Goal: Information Seeking & Learning: Learn about a topic

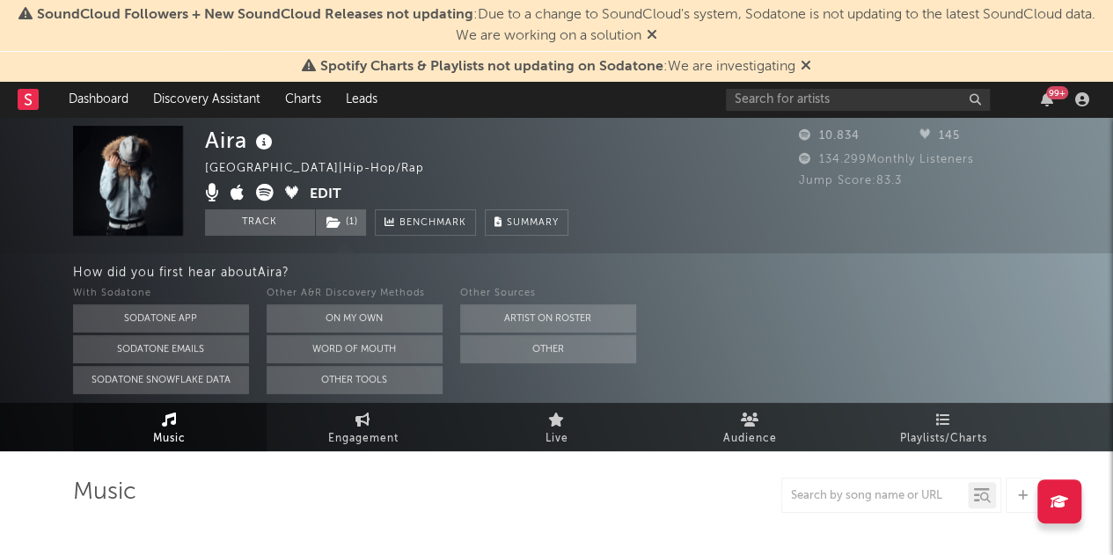
select select "6m"
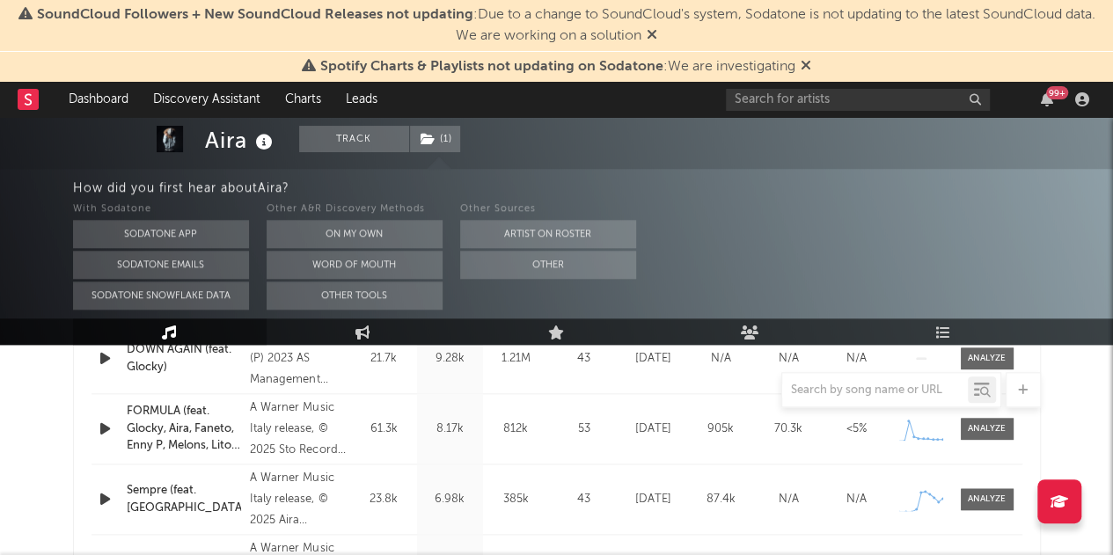
scroll to position [788, 0]
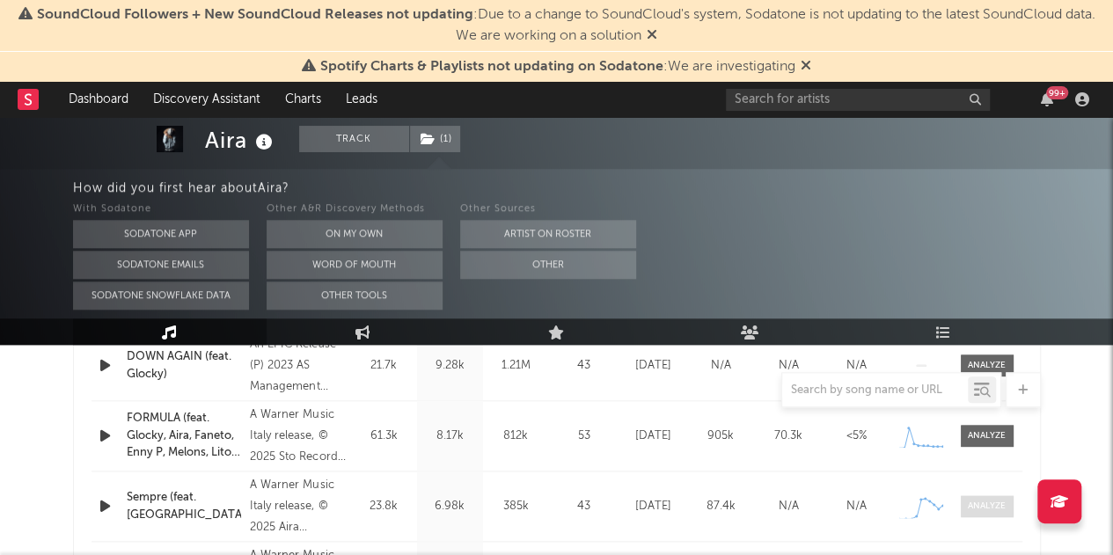
click at [985, 495] on span at bounding box center [987, 506] width 53 height 22
click at [190, 501] on div "Sempre (feat. [GEOGRAPHIC_DATA])" at bounding box center [184, 506] width 115 height 34
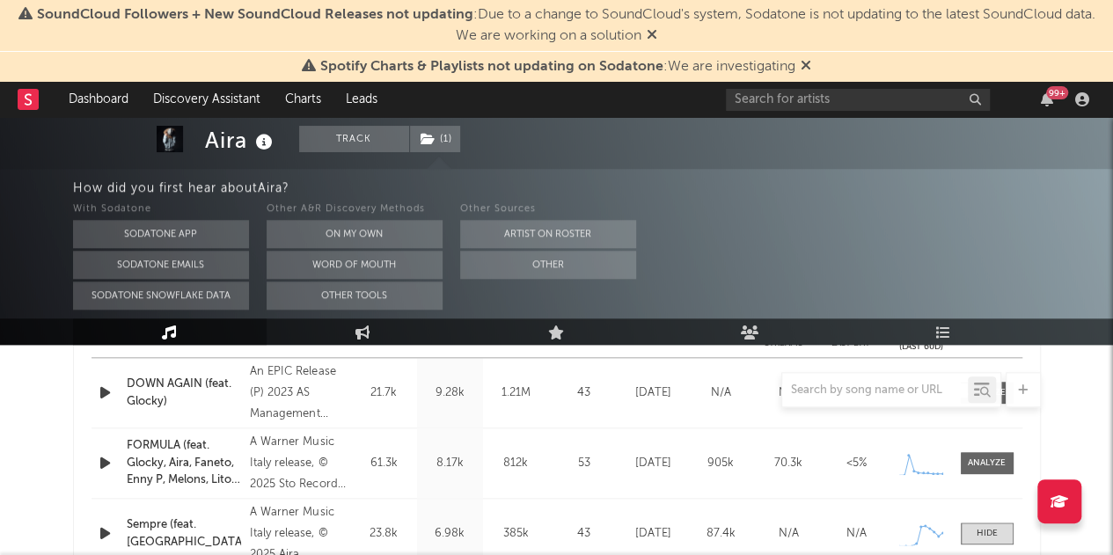
scroll to position [796, 0]
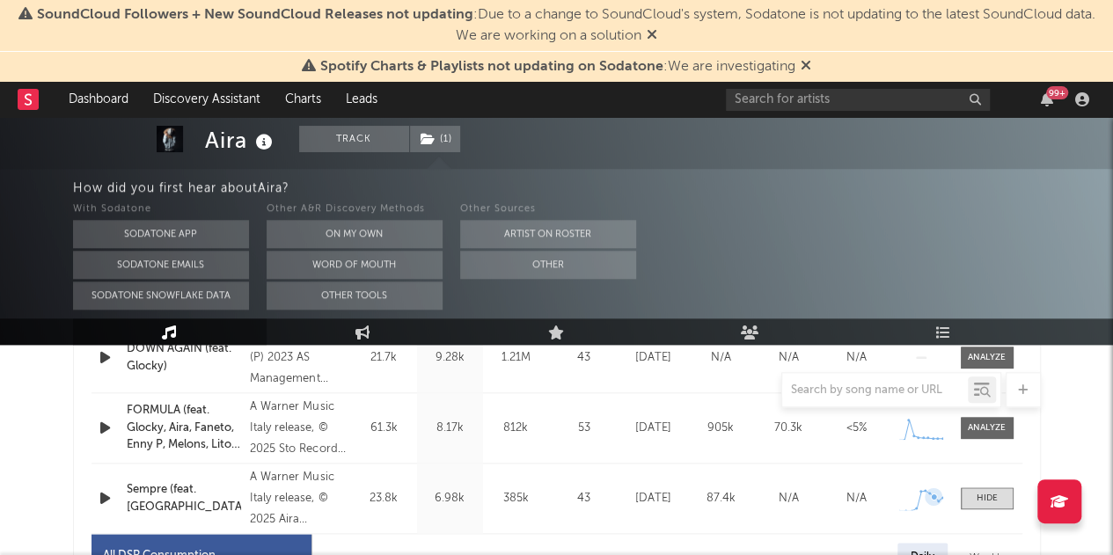
click at [933, 498] on icon at bounding box center [934, 497] width 6 height 6
click at [458, 504] on div "6.98k" at bounding box center [449, 499] width 57 height 18
click at [380, 502] on div "23.8k" at bounding box center [383, 499] width 57 height 18
click at [486, 511] on div "Name Sempre (feat. Yele) Copyright A Warner Music Italy release, © 2025 Aira di…" at bounding box center [557, 499] width 931 height 70
click at [712, 495] on div "87.4k" at bounding box center [721, 499] width 59 height 18
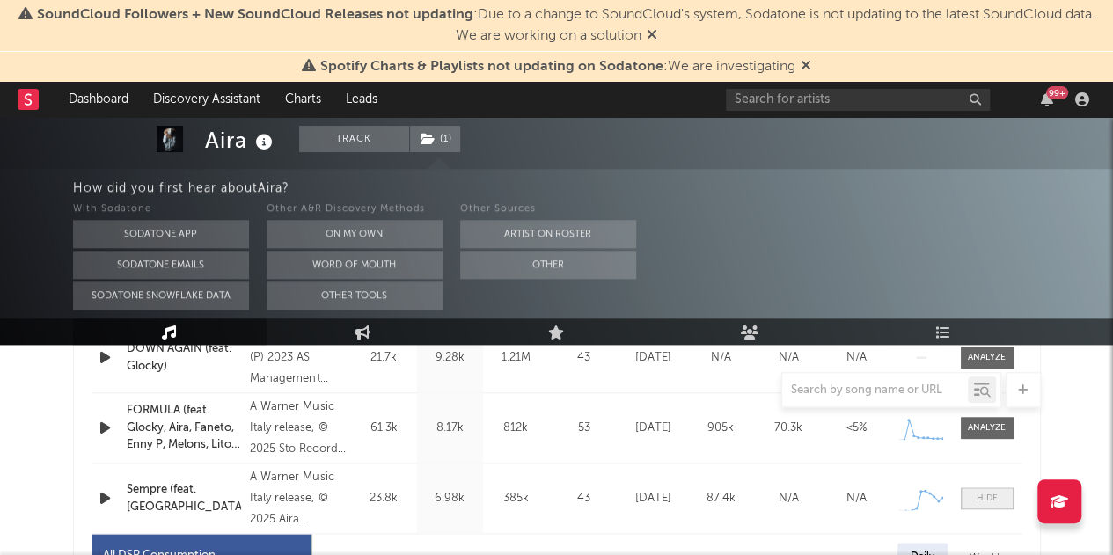
click at [1004, 499] on span at bounding box center [987, 498] width 53 height 22
click at [1004, 499] on div at bounding box center [987, 498] width 38 height 13
click at [809, 66] on icon at bounding box center [806, 65] width 11 height 14
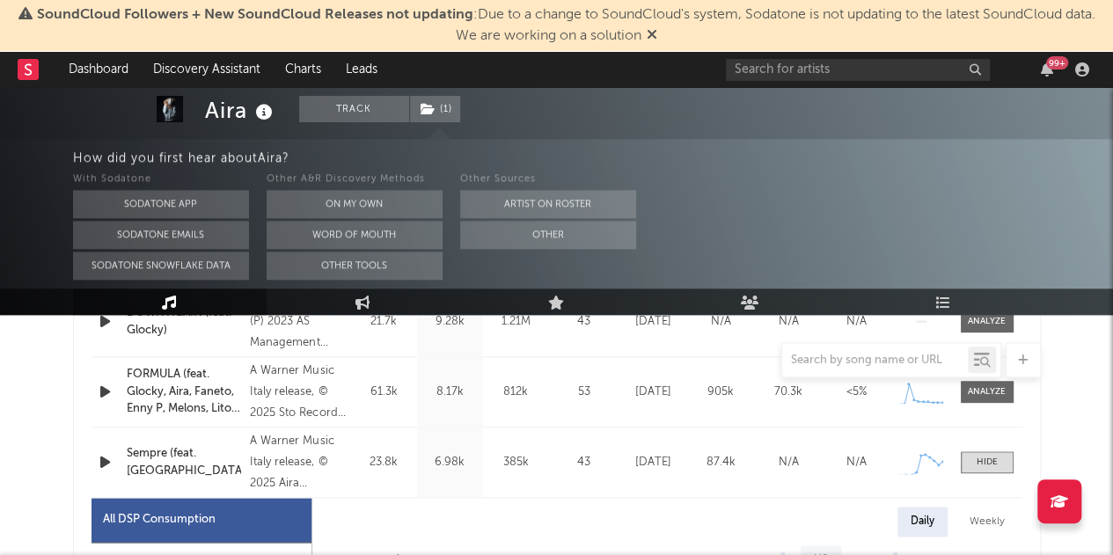
scroll to position [803, 0]
click at [970, 454] on span at bounding box center [987, 461] width 53 height 22
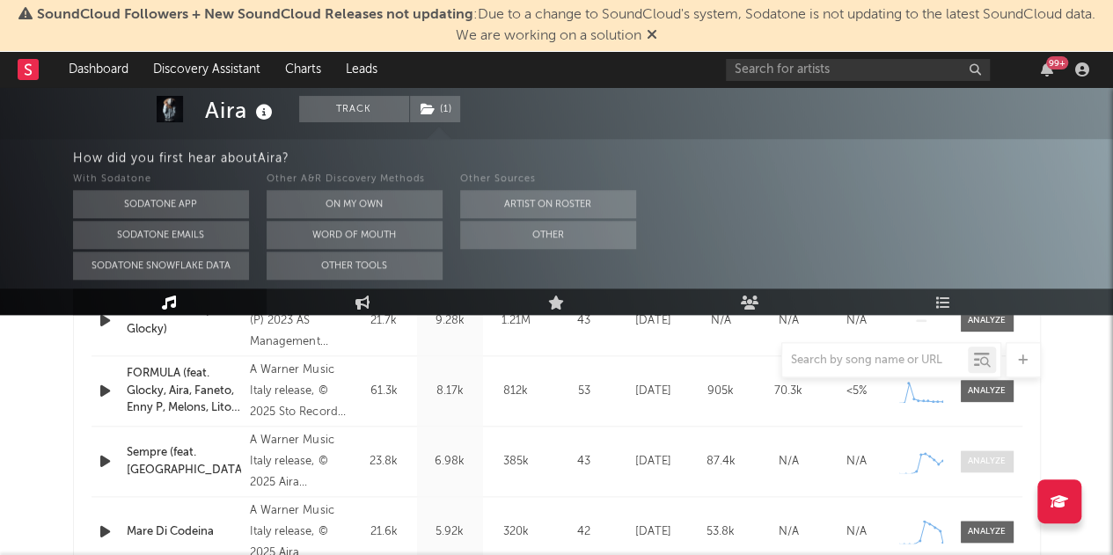
click at [970, 455] on div at bounding box center [987, 461] width 38 height 13
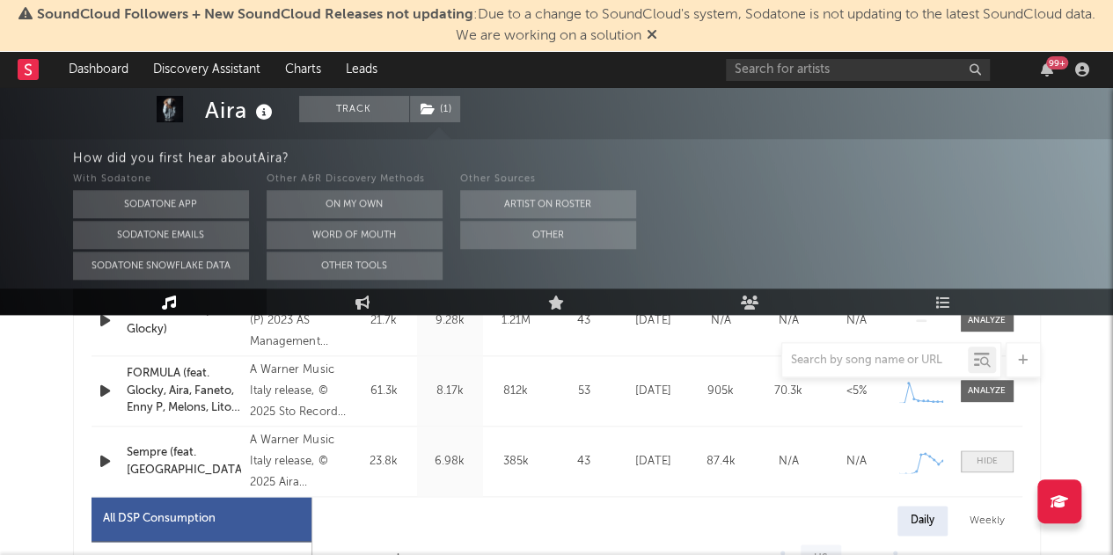
click at [970, 454] on span at bounding box center [987, 461] width 53 height 22
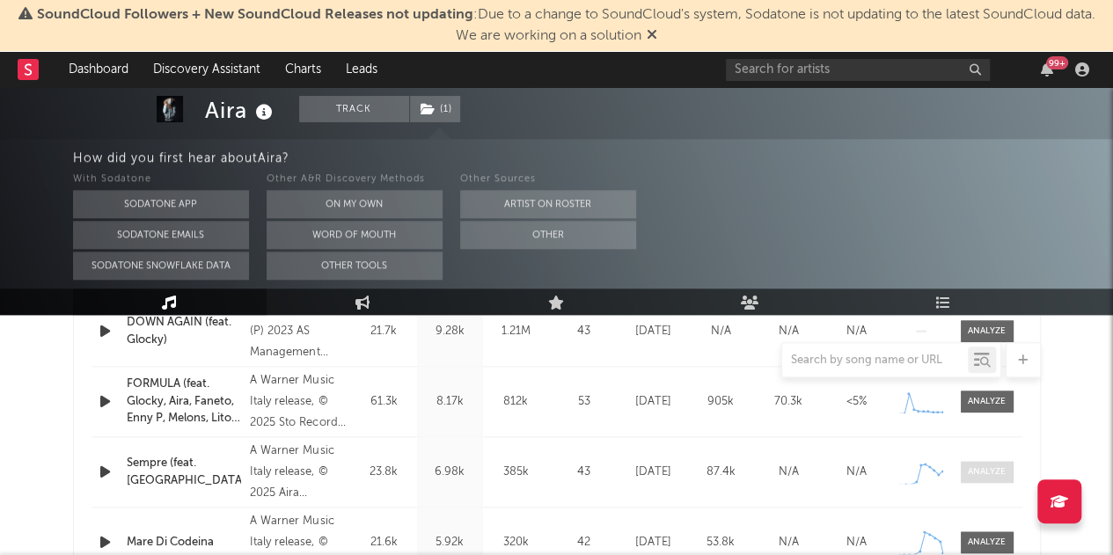
scroll to position [792, 0]
drag, startPoint x: 145, startPoint y: 467, endPoint x: 267, endPoint y: 478, distance: 122.8
click at [267, 478] on div "A Warner Music Italy release, © 2025 Aira distributed by Warner Music [GEOGRAPH…" at bounding box center [298, 473] width 96 height 63
click at [630, 467] on div "[DATE]" at bounding box center [653, 474] width 59 height 18
click at [678, 469] on div "[DATE]" at bounding box center [653, 474] width 59 height 18
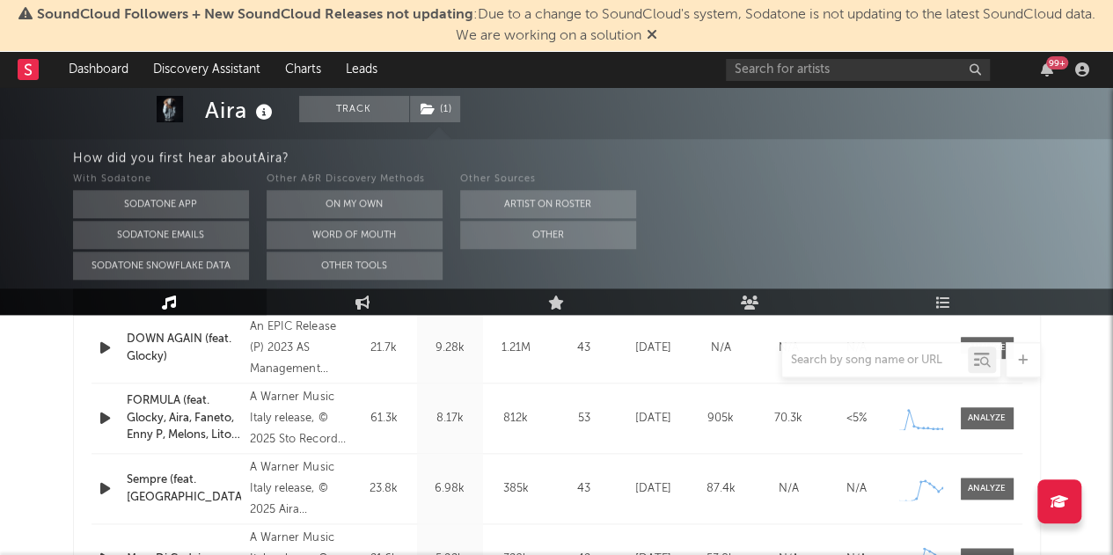
scroll to position [775, 0]
click at [978, 497] on span at bounding box center [987, 490] width 53 height 22
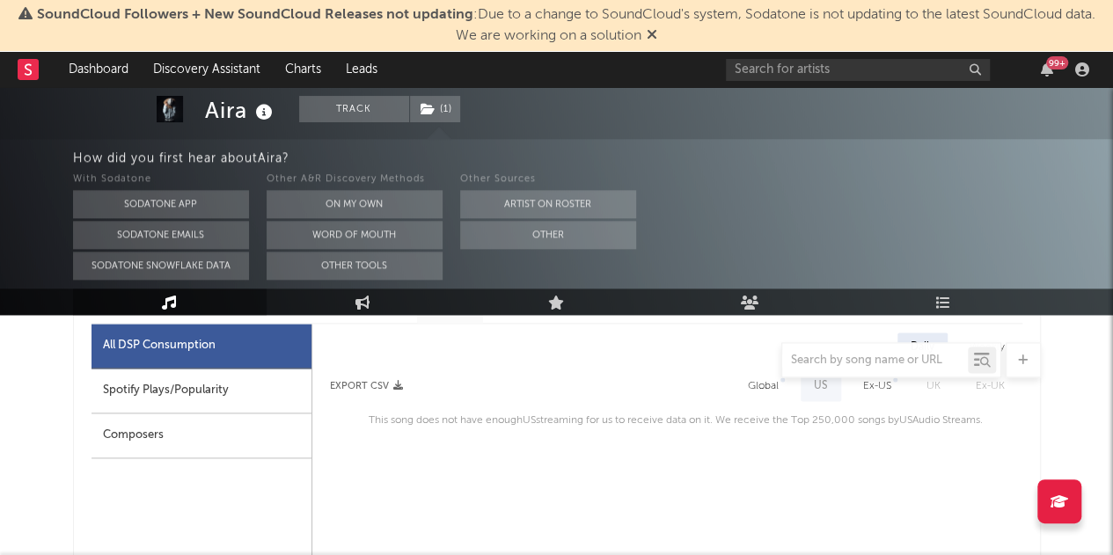
scroll to position [976, 0]
click at [162, 388] on div "Spotify Plays/Popularity" at bounding box center [202, 392] width 220 height 45
select select "1w"
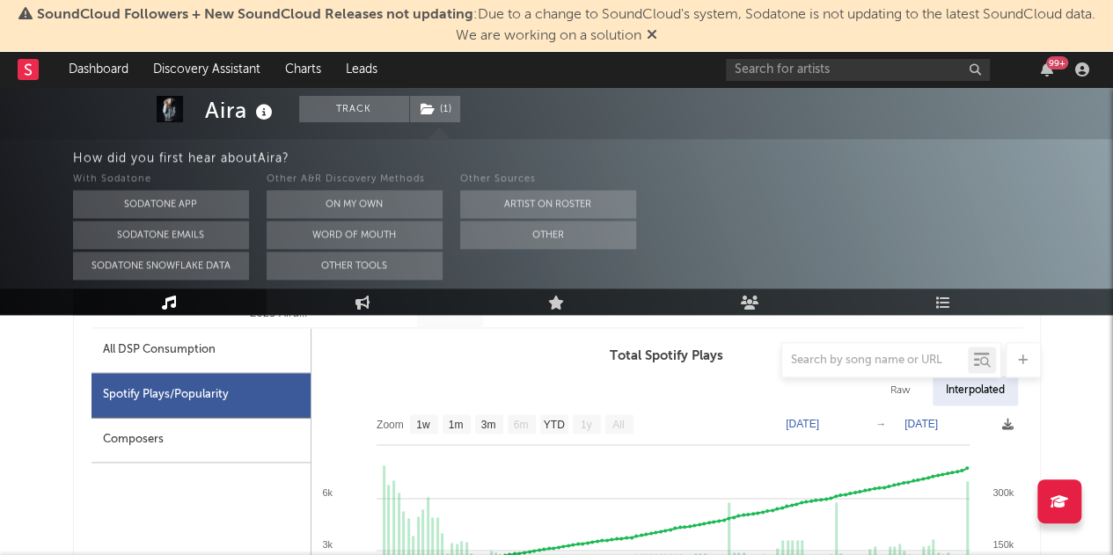
scroll to position [971, 0]
click at [145, 442] on div "Composers" at bounding box center [201, 441] width 219 height 45
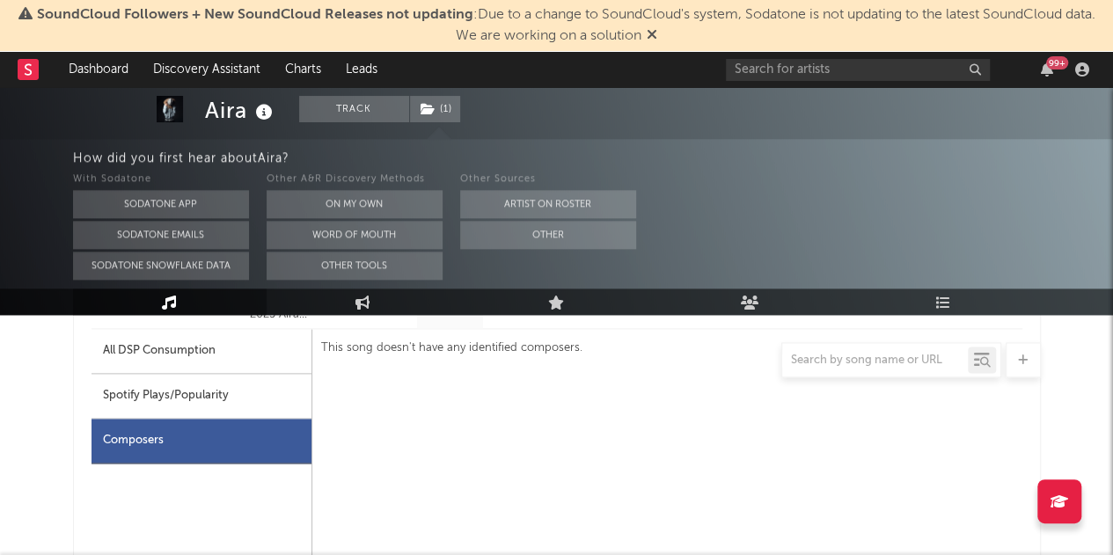
scroll to position [902, 0]
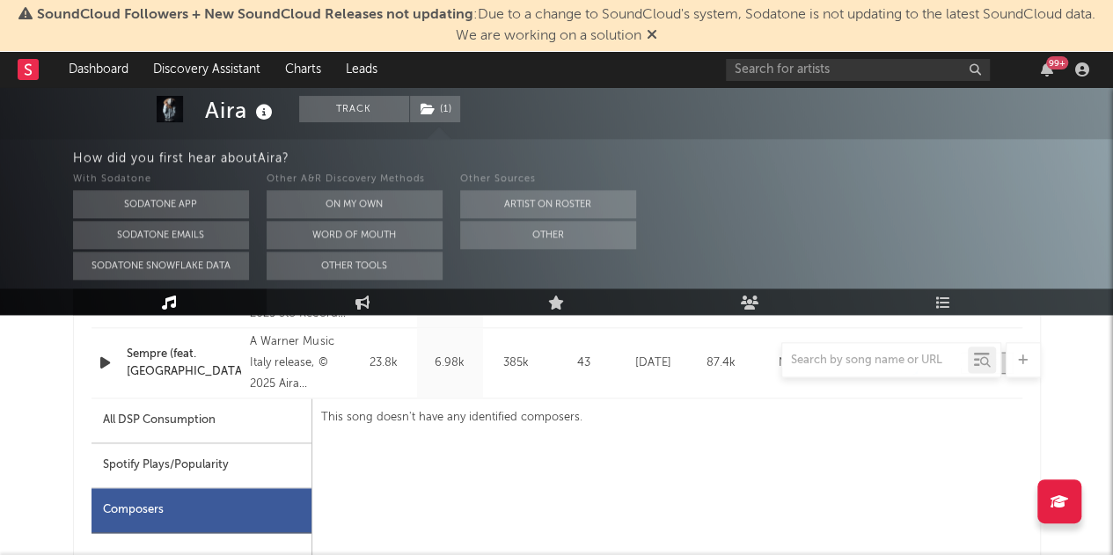
click at [172, 410] on div "All DSP Consumption" at bounding box center [159, 420] width 113 height 21
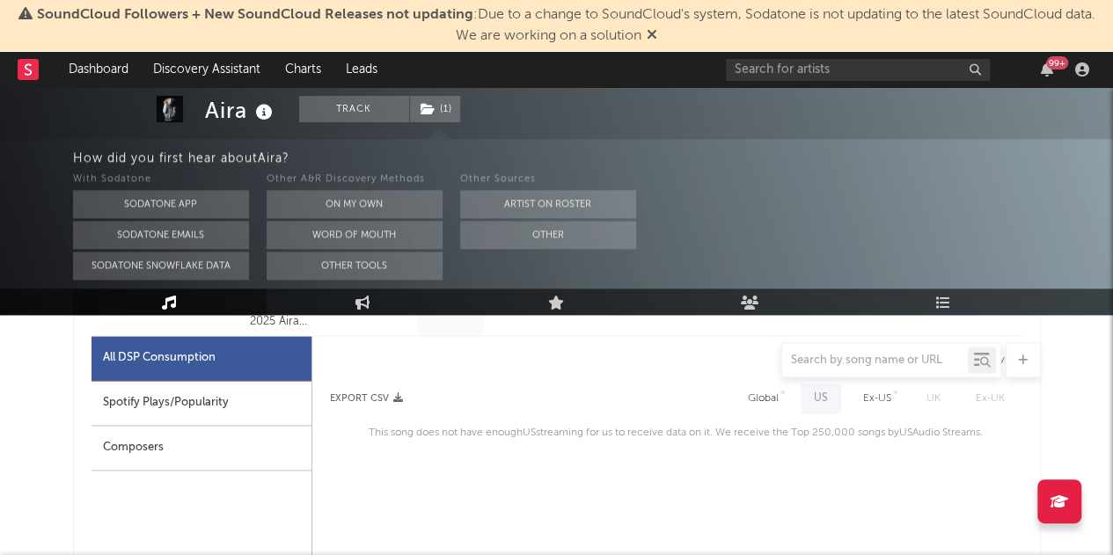
scroll to position [963, 0]
click at [393, 402] on icon "button" at bounding box center [398, 399] width 10 height 10
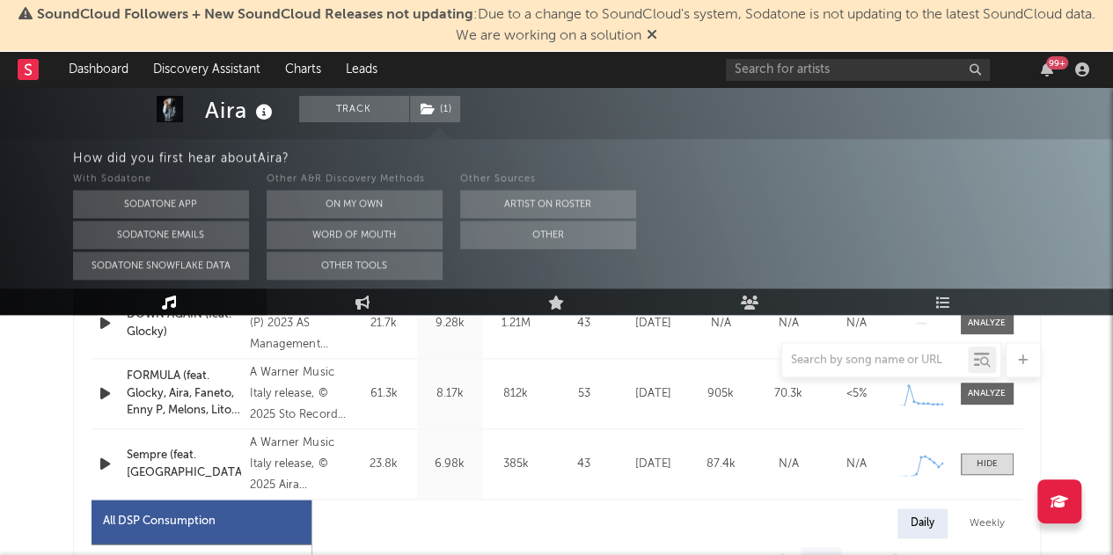
scroll to position [800, 0]
click at [653, 38] on icon at bounding box center [652, 34] width 11 height 14
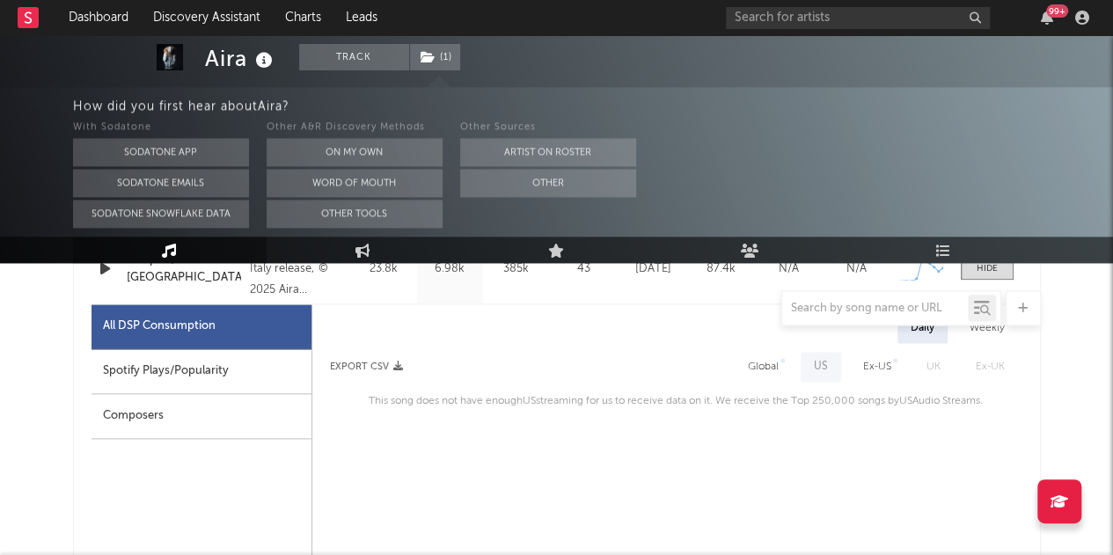
scroll to position [884, 0]
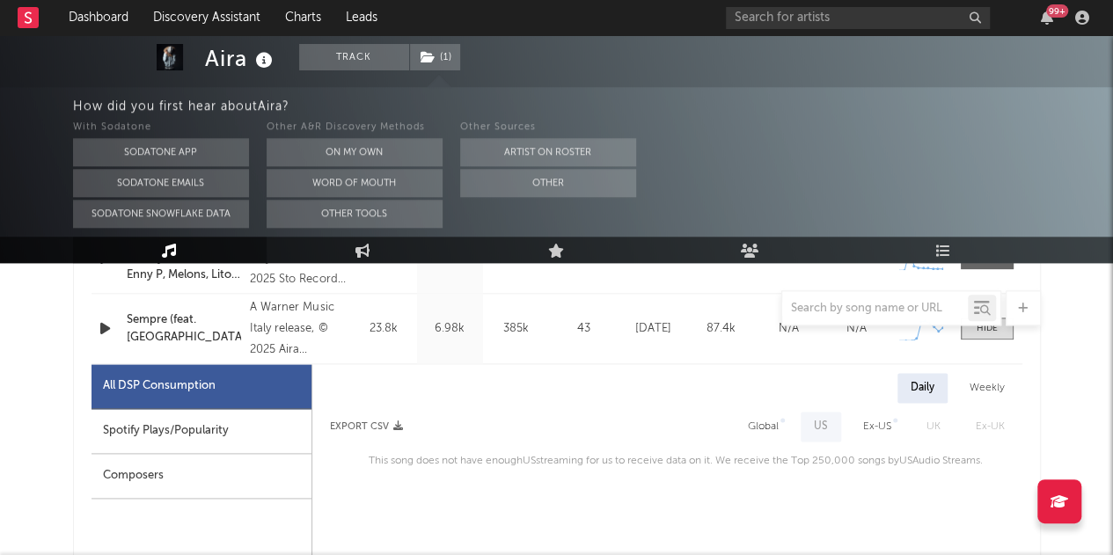
click at [883, 416] on div "Ex-US" at bounding box center [877, 426] width 28 height 21
select select "1w"
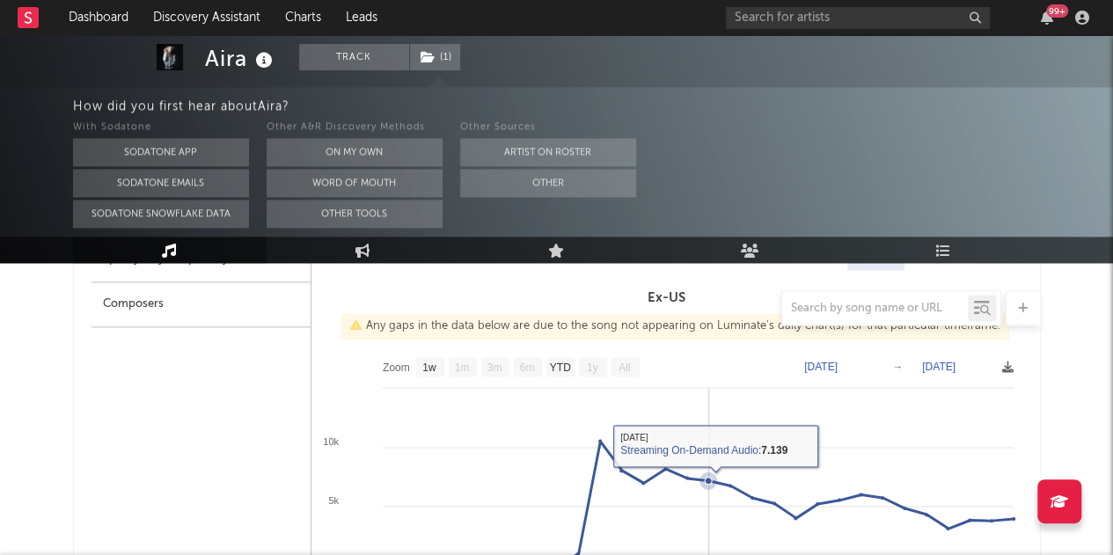
scroll to position [874, 0]
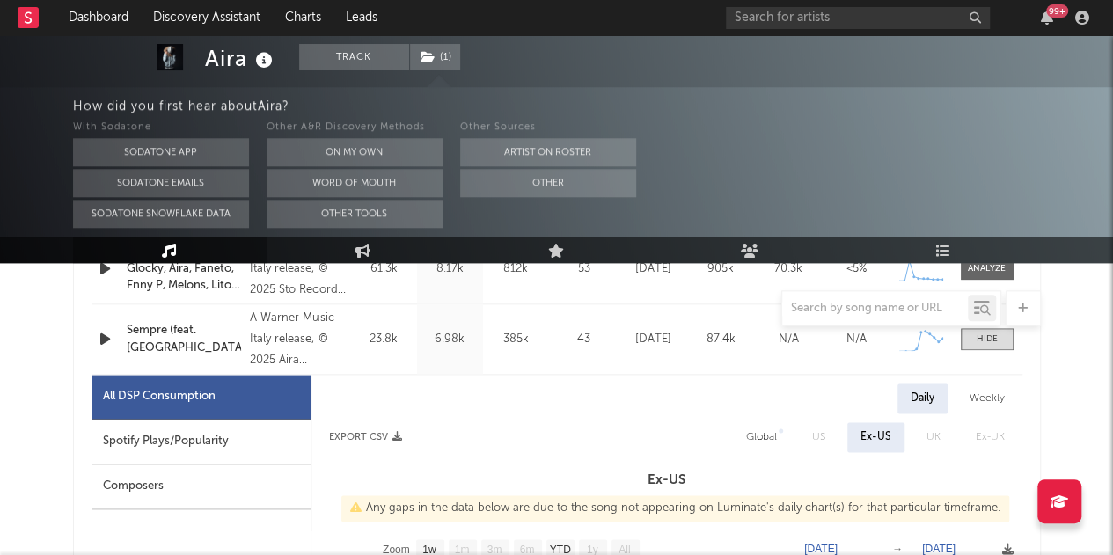
click at [223, 454] on div "Spotify Plays/Popularity" at bounding box center [201, 442] width 219 height 45
select select "1w"
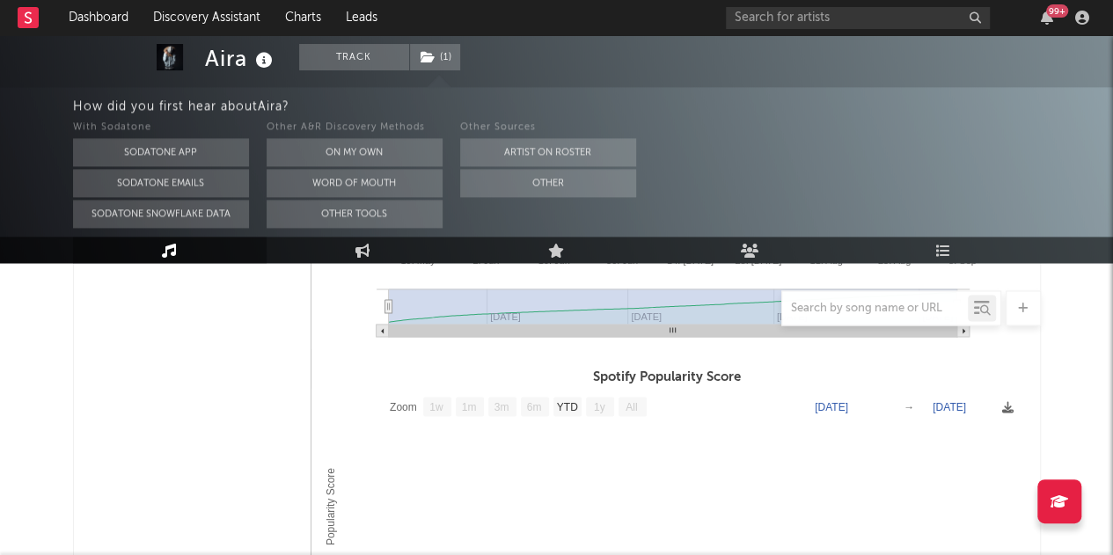
scroll to position [913, 0]
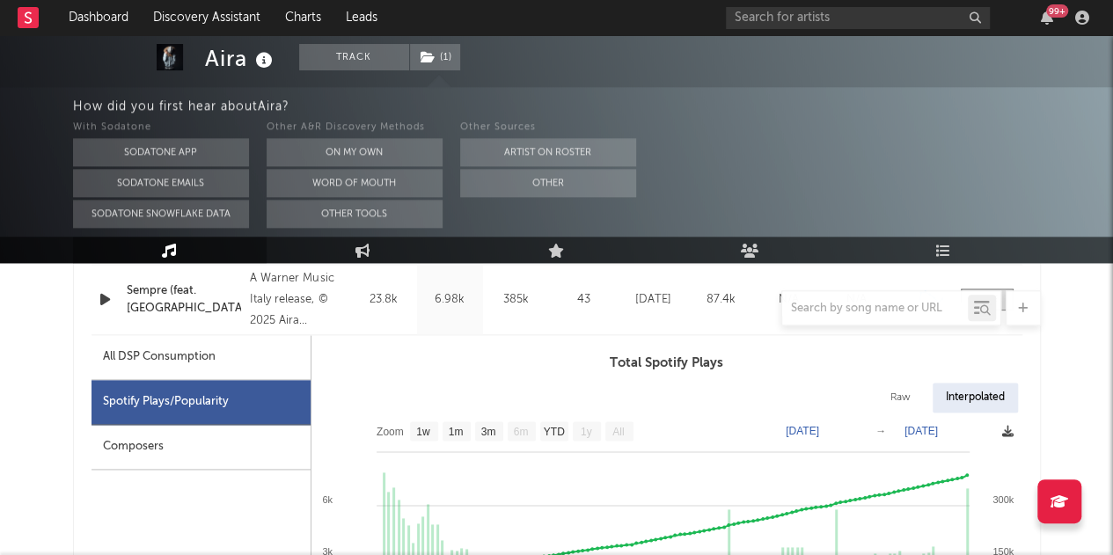
click at [1005, 431] on icon at bounding box center [1007, 431] width 11 height 11
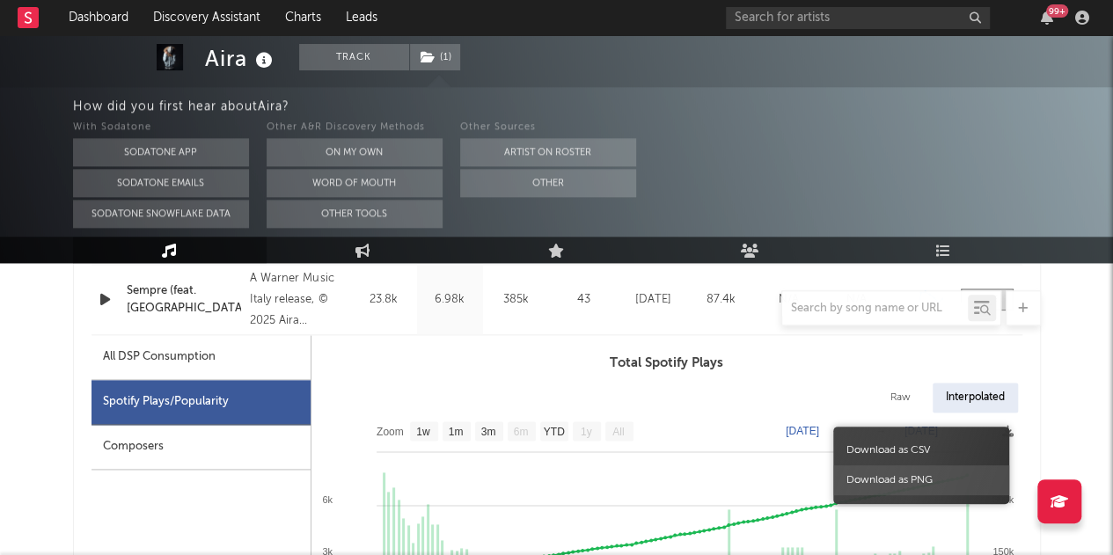
click at [881, 483] on span "Download as PNG" at bounding box center [921, 480] width 176 height 30
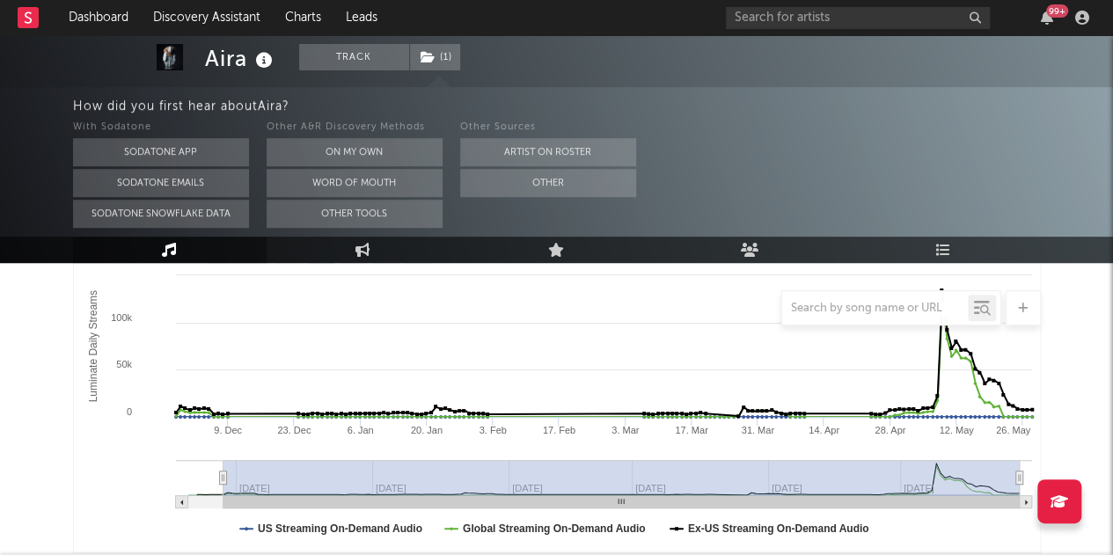
scroll to position [309, 0]
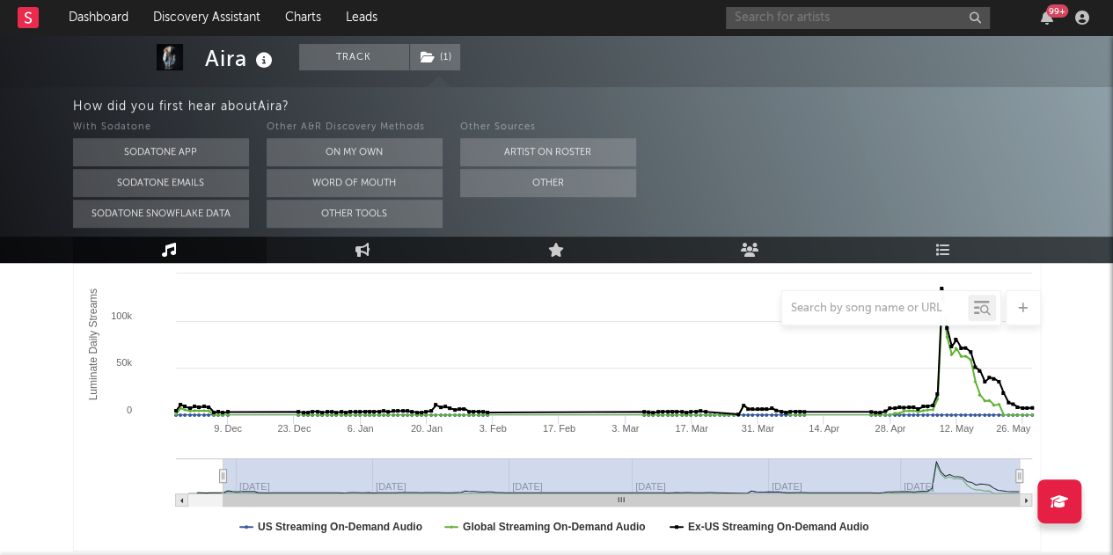
click at [849, 12] on input "text" at bounding box center [858, 18] width 264 height 22
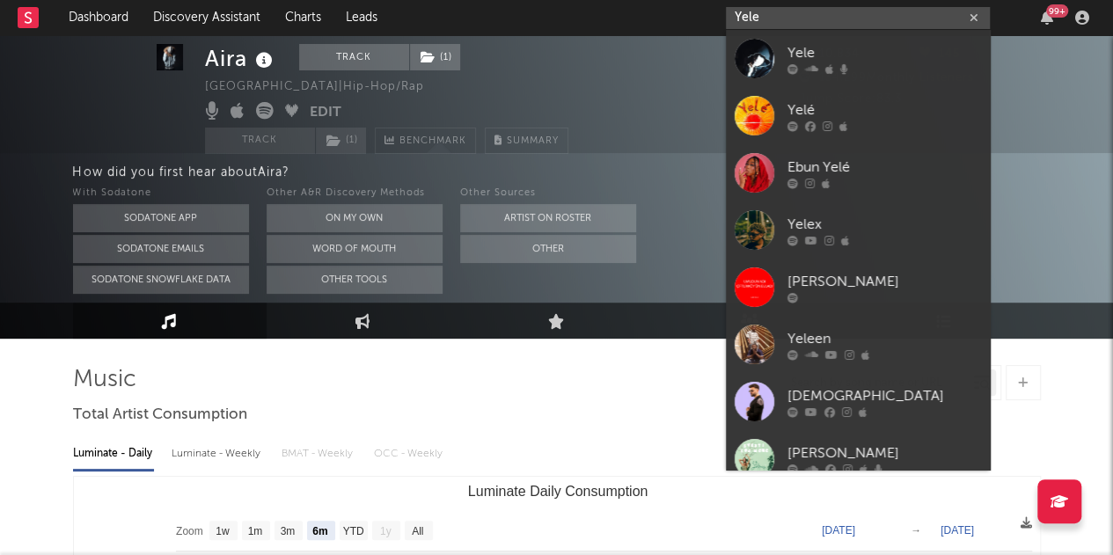
scroll to position [30, 0]
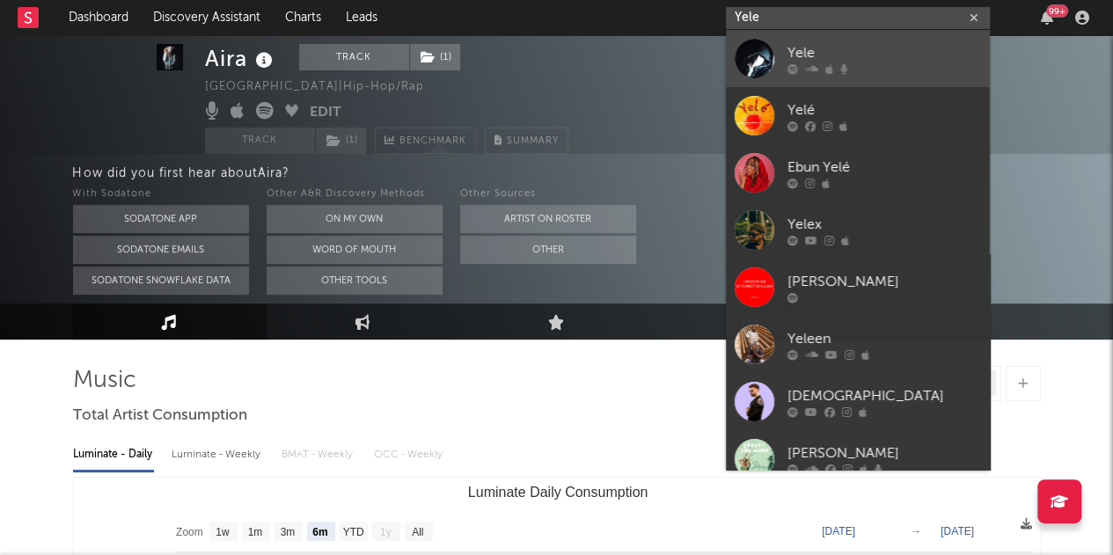
type input "Yele"
click at [809, 52] on div "Yele" at bounding box center [884, 52] width 194 height 21
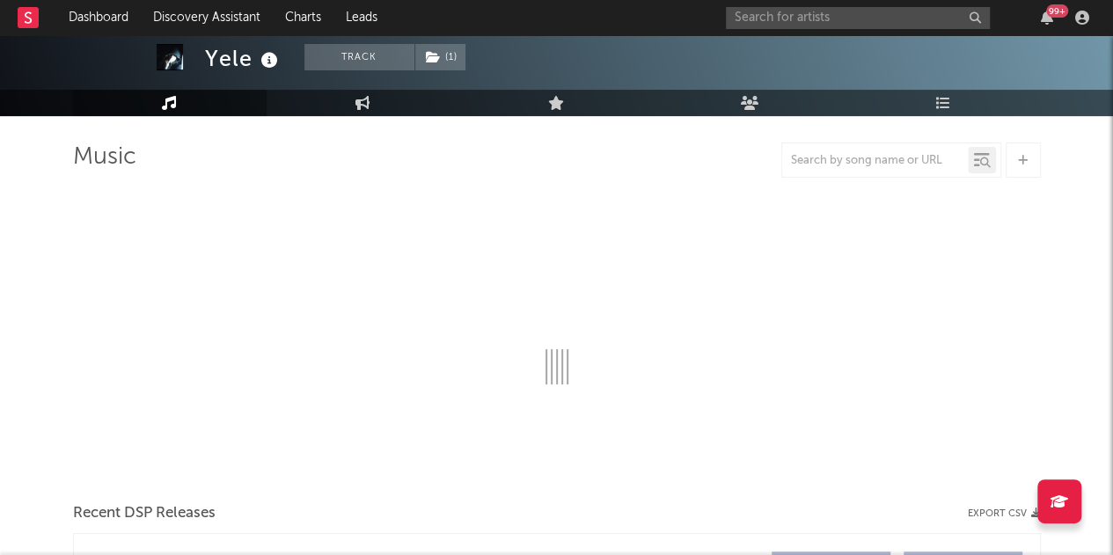
select select "6m"
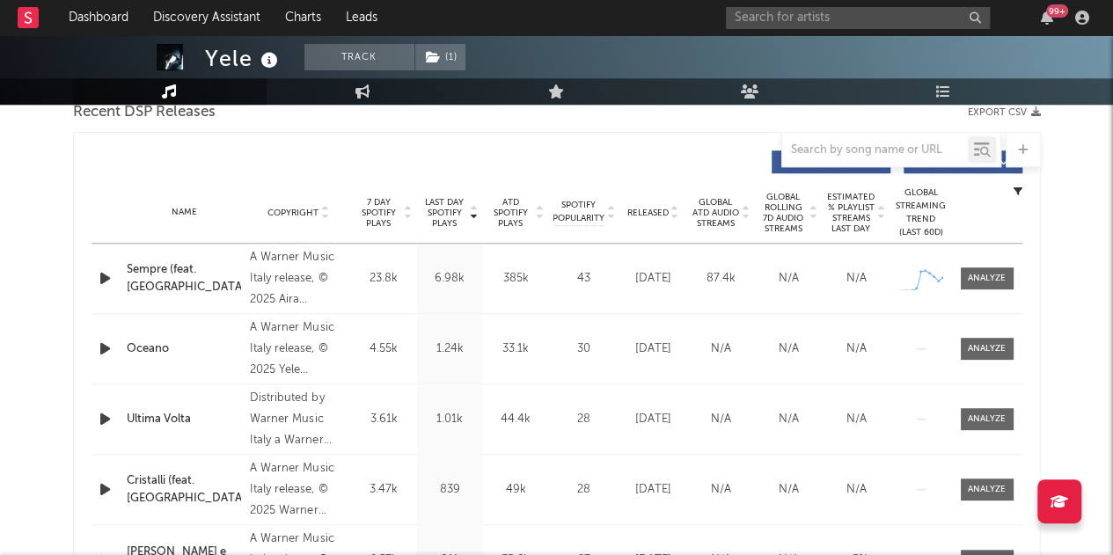
scroll to position [940, 0]
